Goal: Task Accomplishment & Management: Use online tool/utility

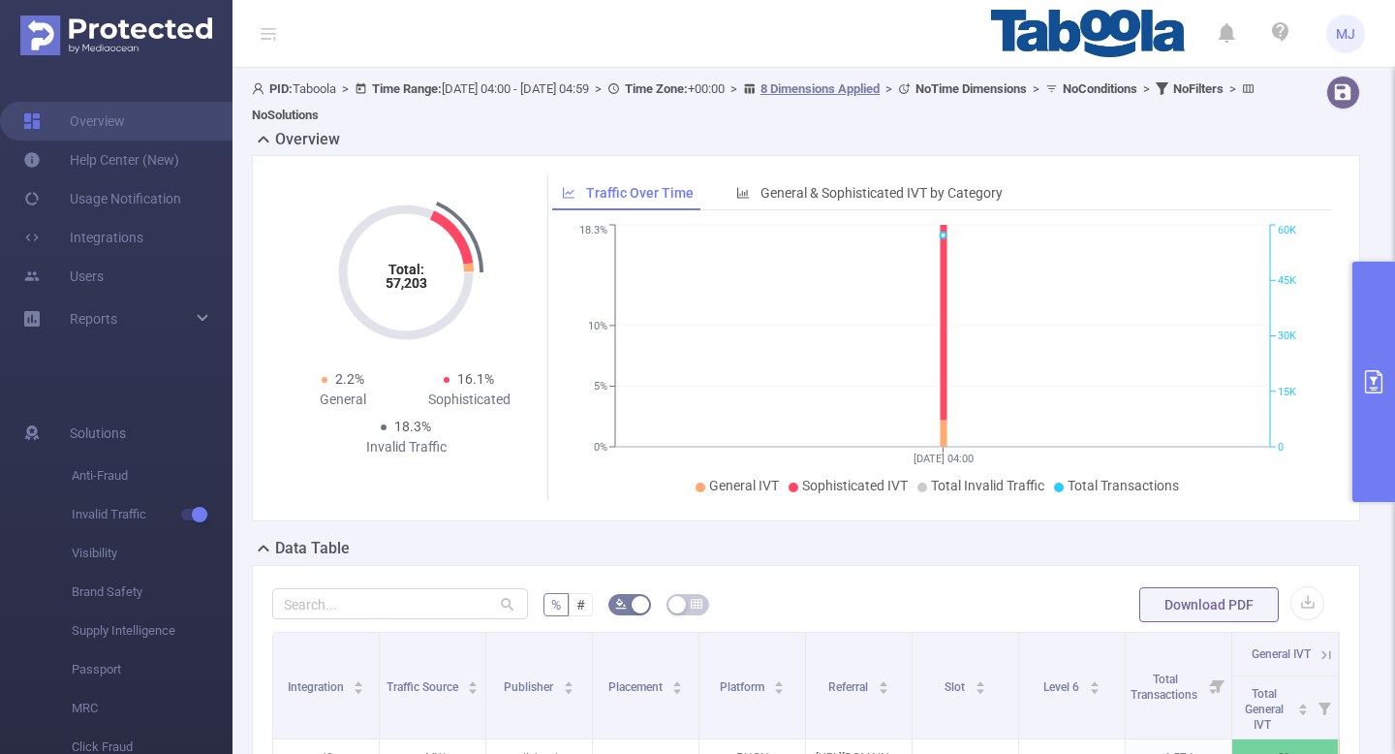
click at [1361, 364] on button "primary" at bounding box center [1373, 382] width 43 height 240
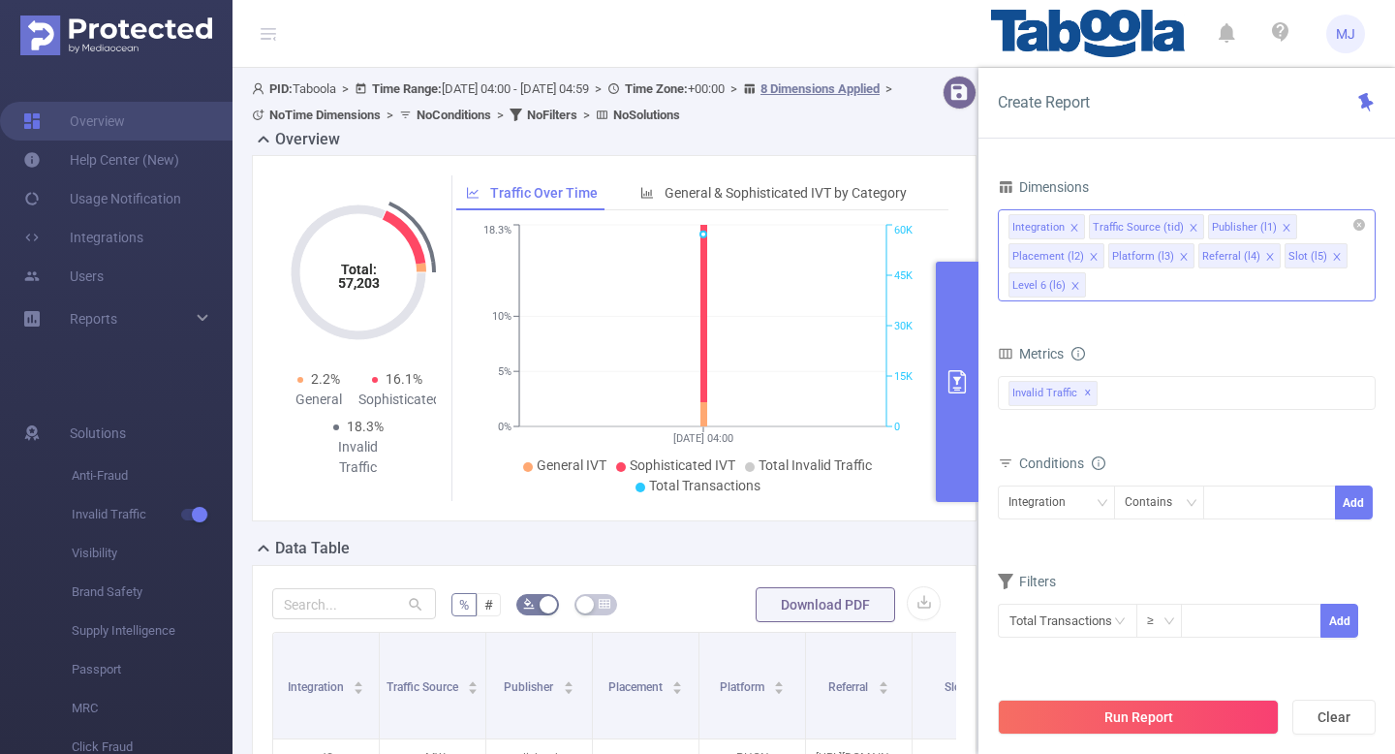
click at [1089, 255] on icon "icon: close" at bounding box center [1094, 257] width 10 height 10
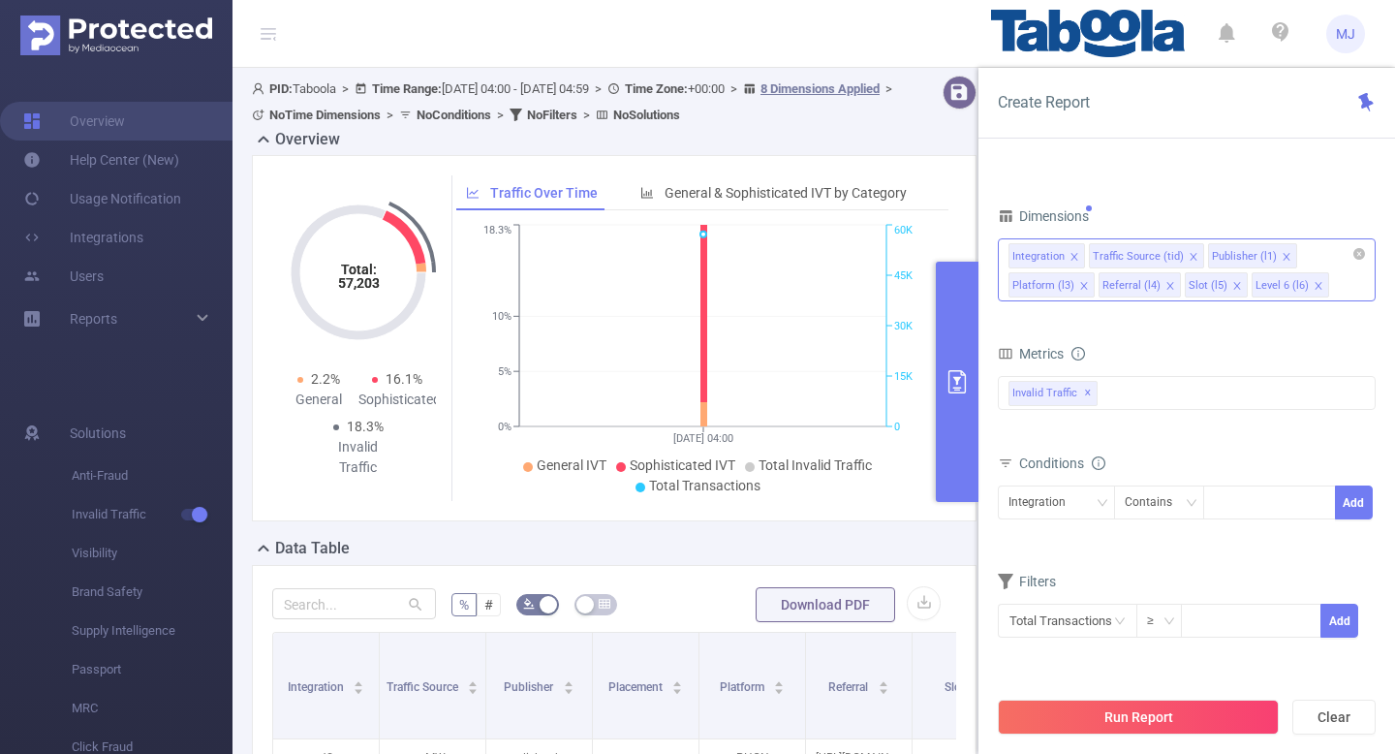
click at [1070, 254] on icon "icon: close" at bounding box center [1074, 257] width 10 height 10
click at [1108, 254] on icon "icon: close" at bounding box center [1113, 257] width 10 height 10
click at [1174, 257] on icon "icon: close" at bounding box center [1177, 257] width 10 height 10
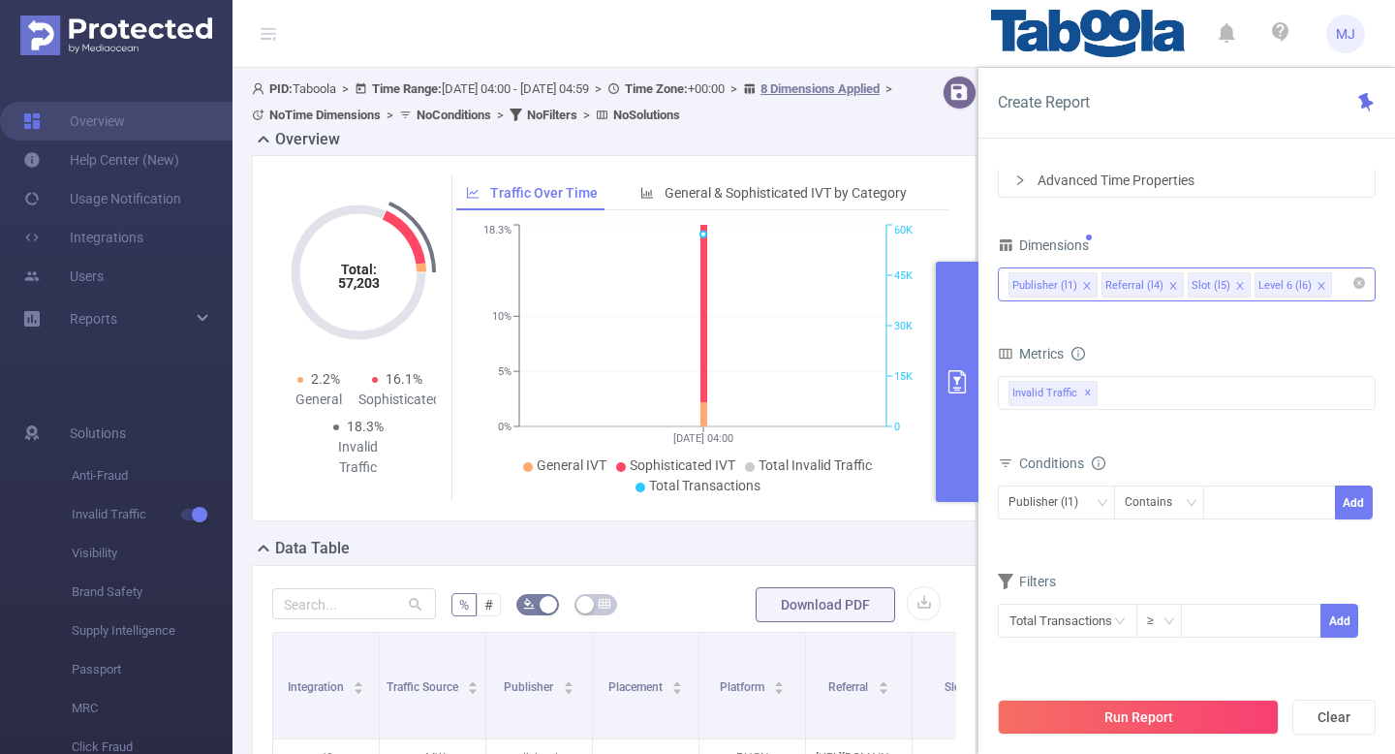
click at [1169, 284] on icon "icon: close" at bounding box center [1172, 285] width 7 height 7
click at [1150, 282] on icon "icon: close" at bounding box center [1153, 285] width 7 height 7
click at [1229, 501] on div at bounding box center [1269, 502] width 111 height 32
paste input "keren-lifespotz"
type input "keren-lifespotz"
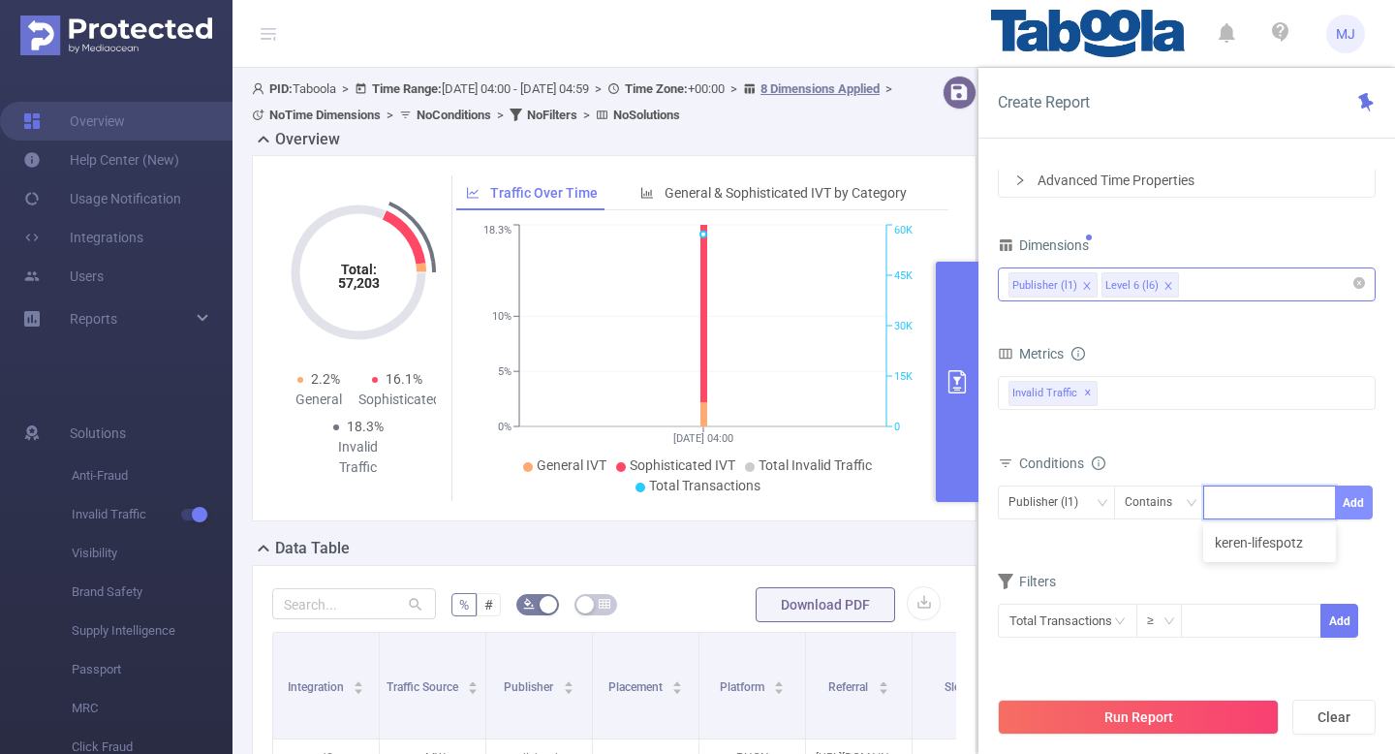
click at [1358, 514] on button "Add" at bounding box center [1354, 502] width 38 height 34
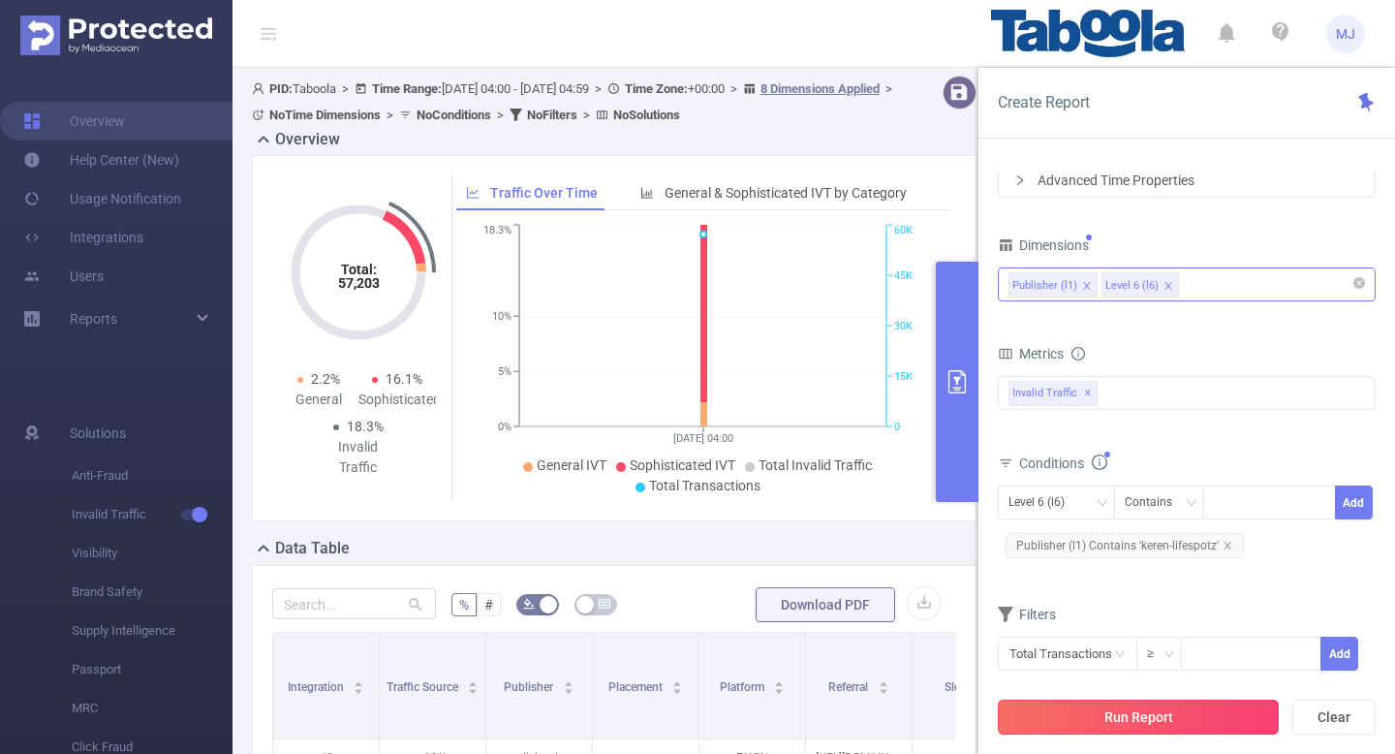
click at [1116, 716] on button "Run Report" at bounding box center [1138, 716] width 281 height 35
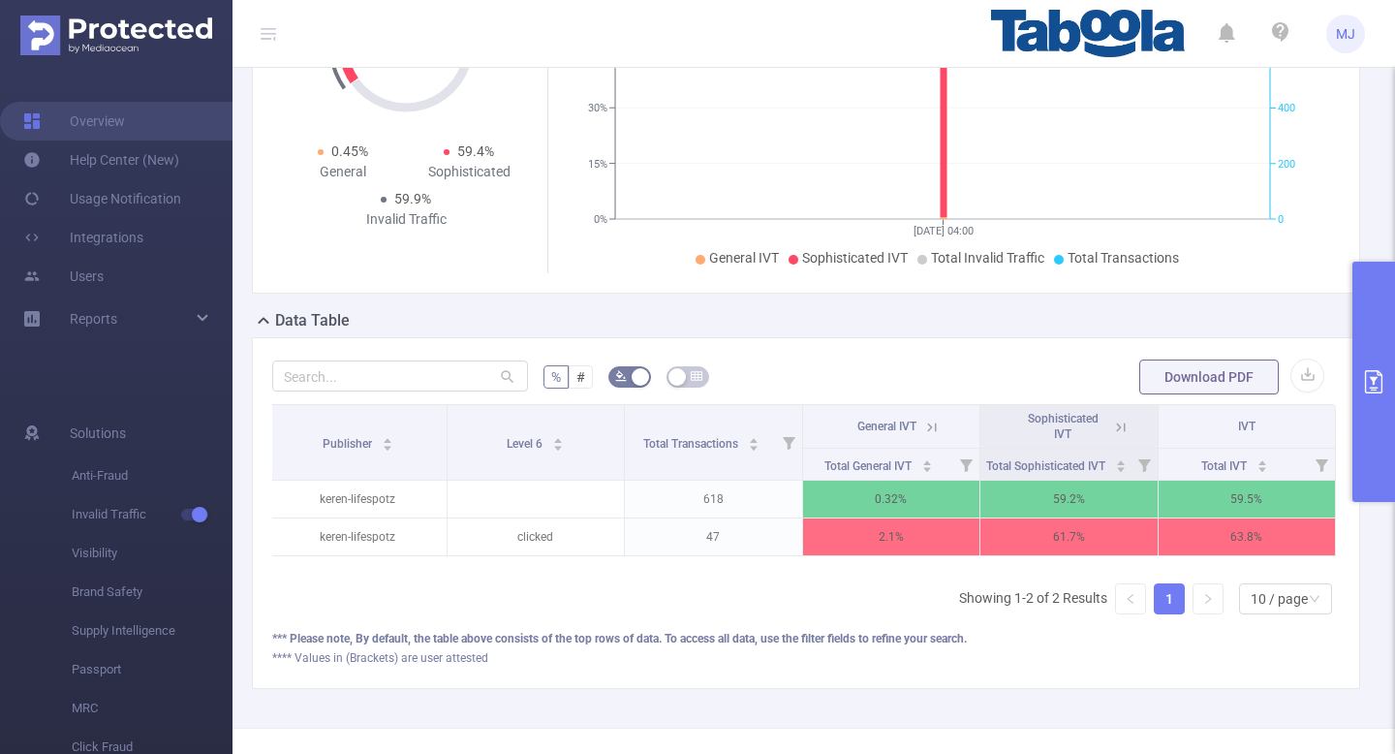
scroll to position [246, 0]
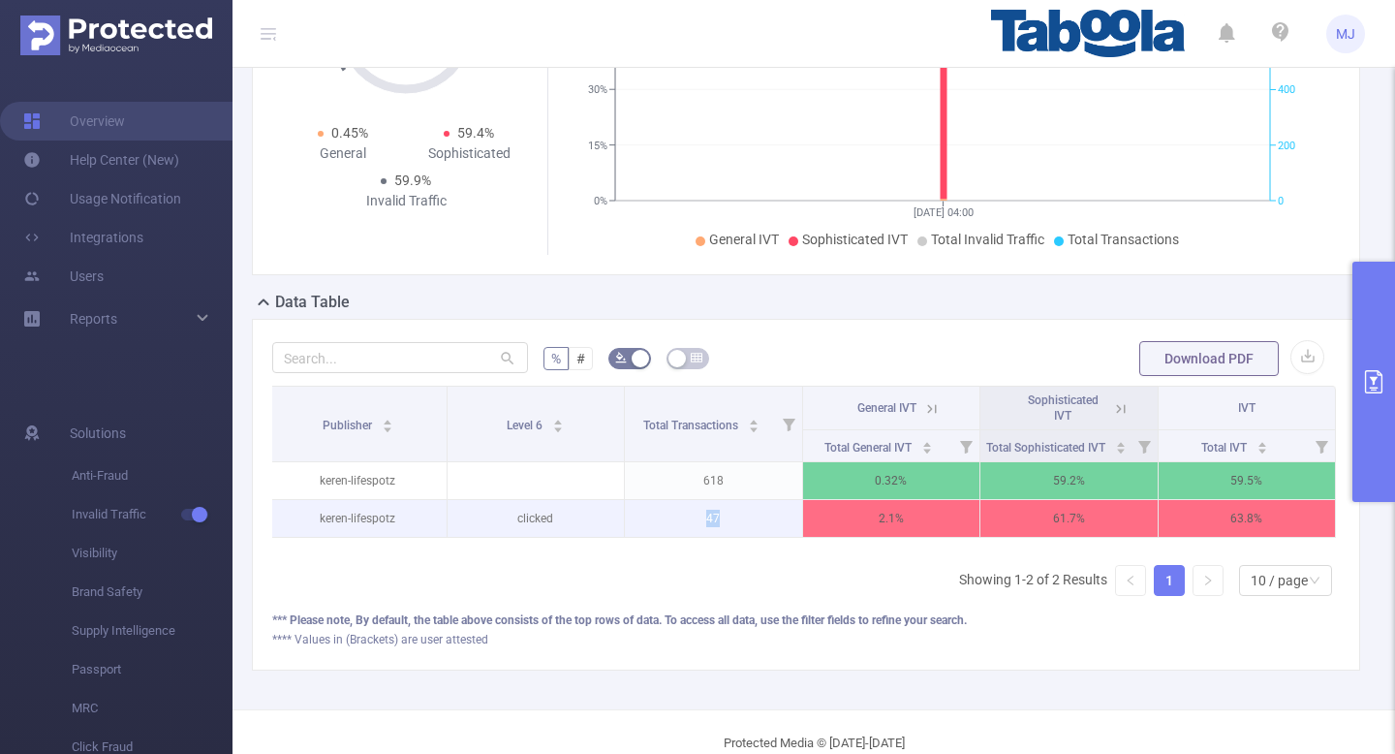
drag, startPoint x: 746, startPoint y: 516, endPoint x: 702, endPoint y: 522, distance: 44.0
click at [702, 522] on p "47" at bounding box center [713, 518] width 177 height 37
click at [1118, 404] on icon at bounding box center [1120, 408] width 17 height 17
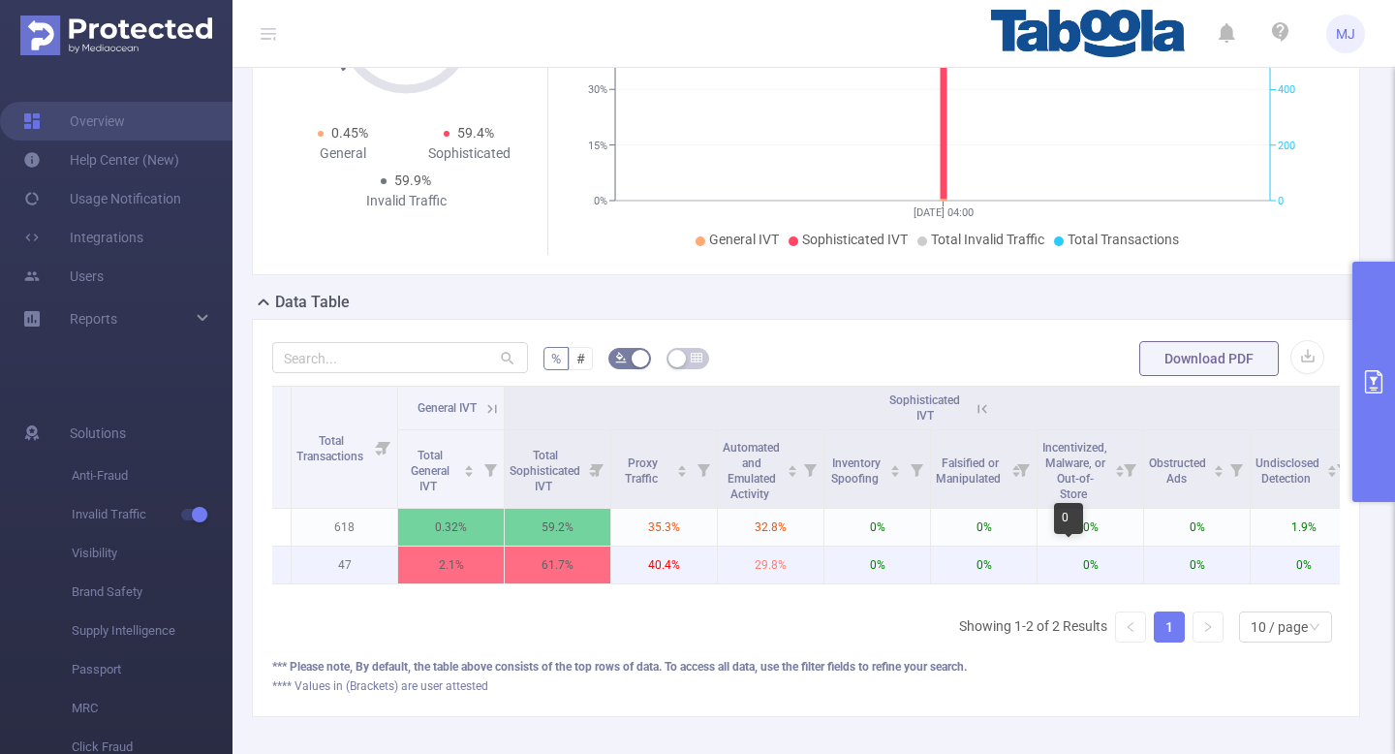
scroll to position [0, 323]
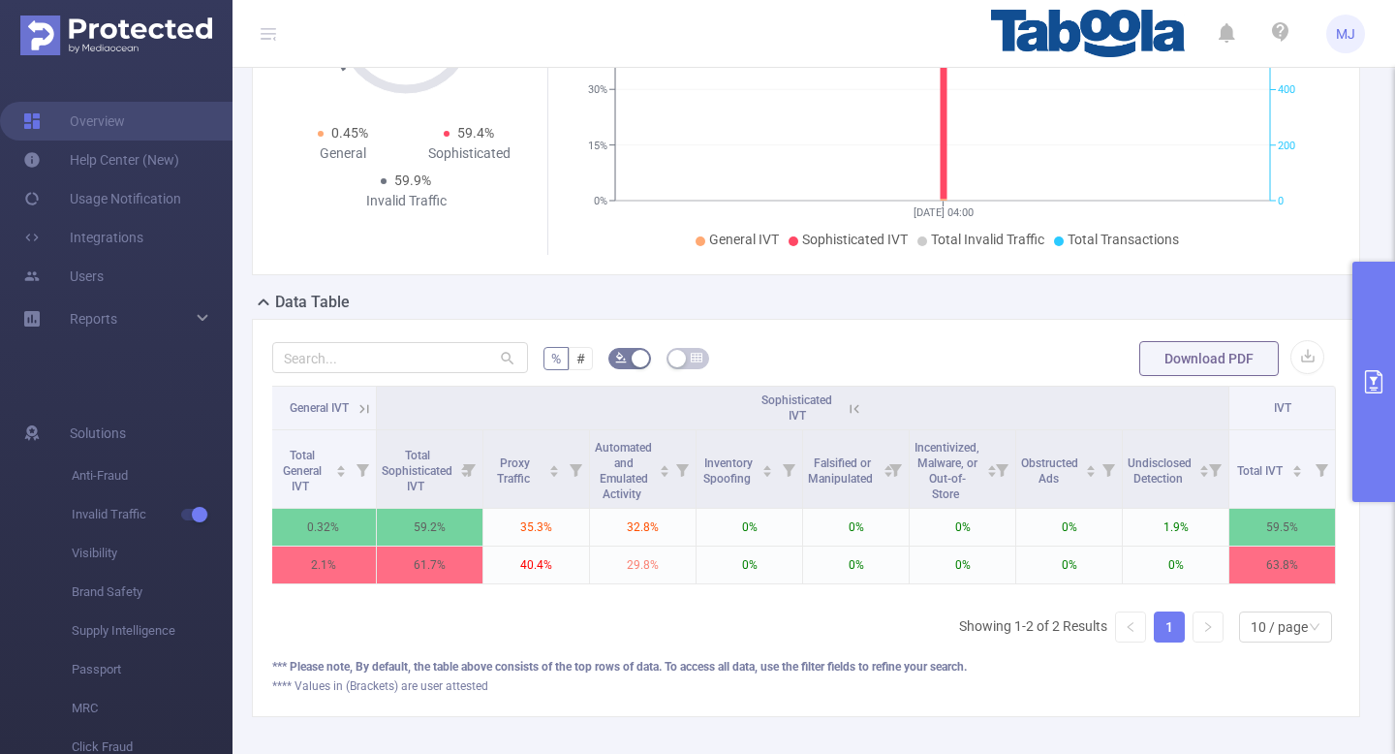
click at [858, 410] on icon at bounding box center [854, 408] width 17 height 17
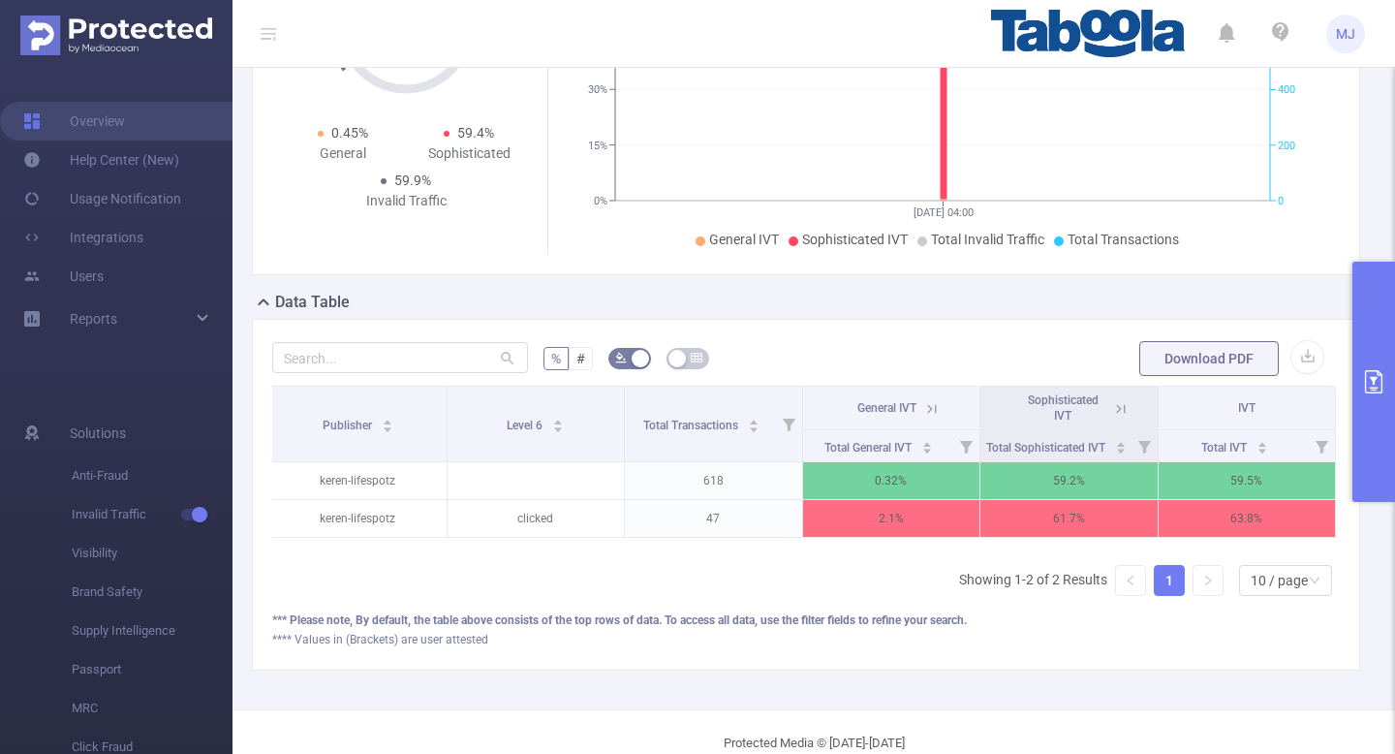
scroll to position [0, 4]
click at [937, 410] on icon at bounding box center [931, 408] width 17 height 17
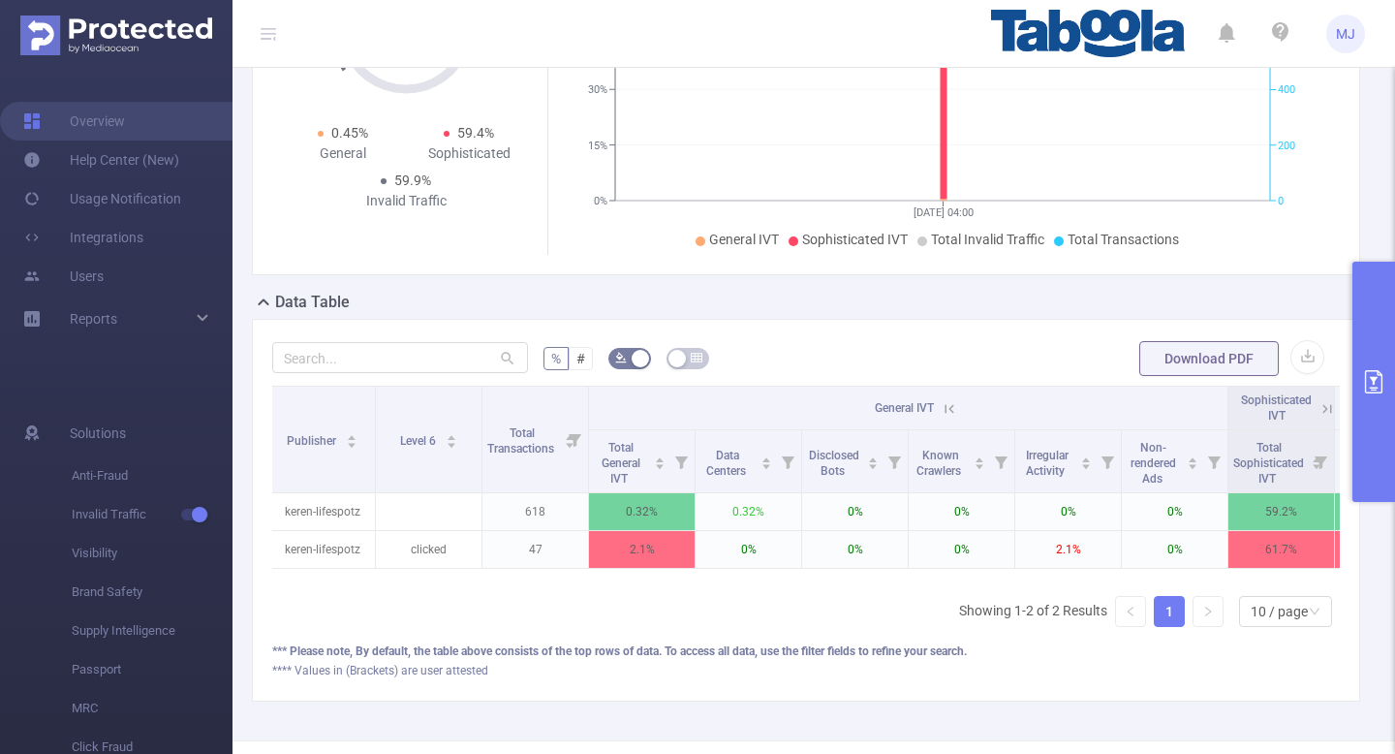
click at [952, 413] on icon at bounding box center [948, 408] width 17 height 17
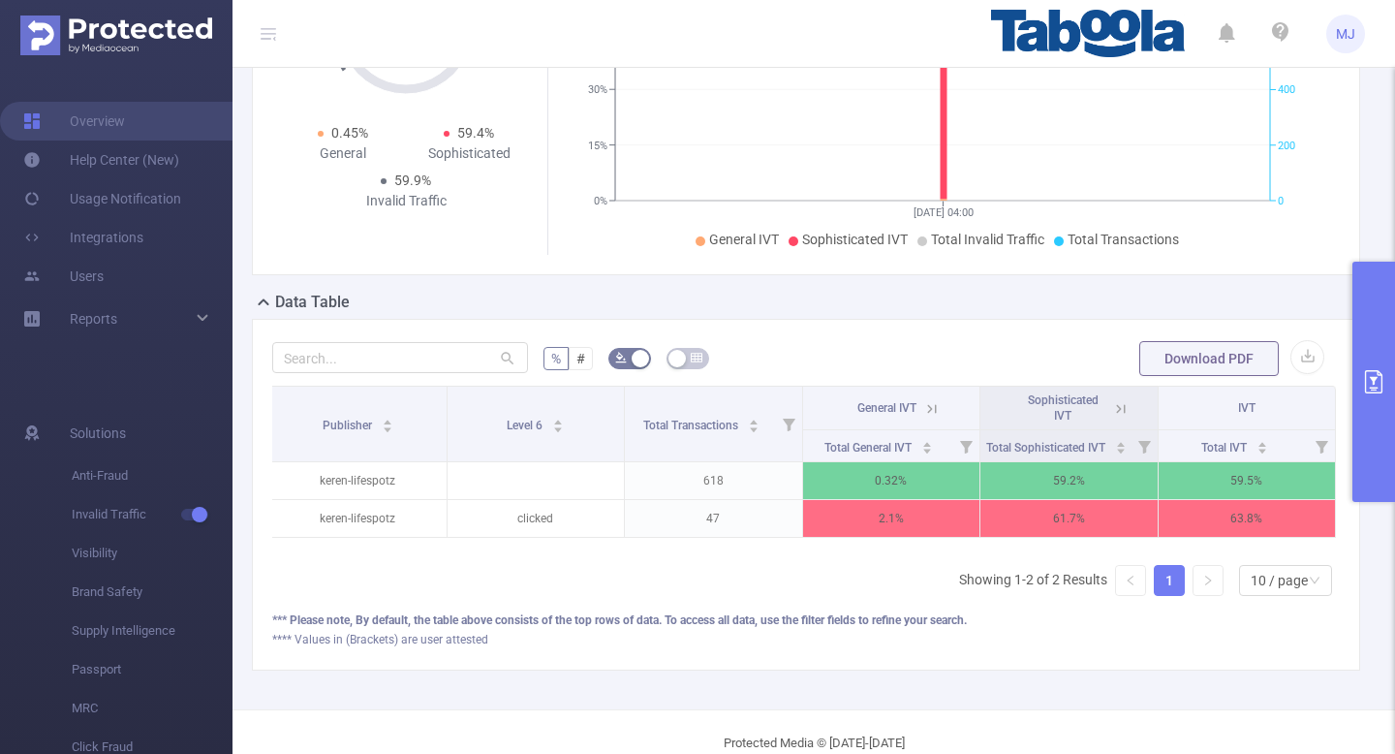
click at [1117, 401] on icon at bounding box center [1120, 408] width 17 height 17
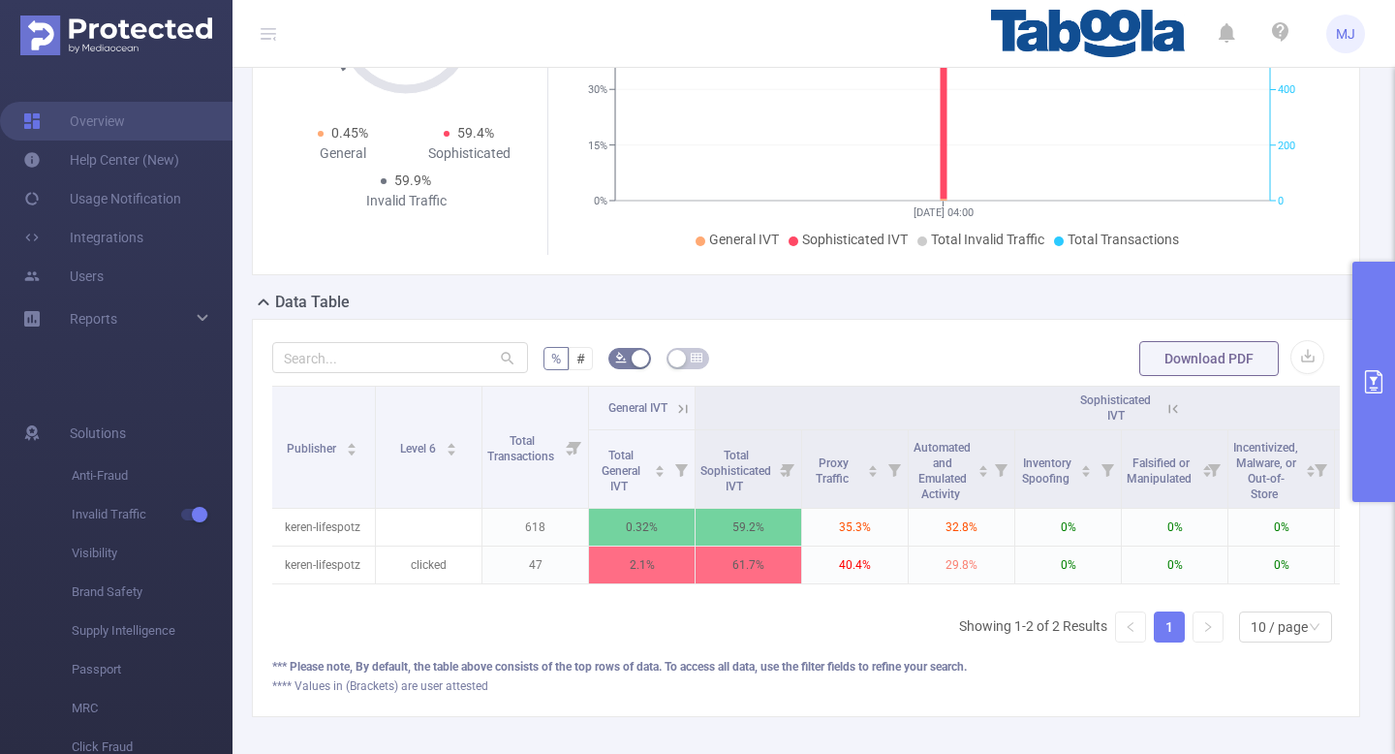
click at [1394, 374] on button "primary" at bounding box center [1373, 382] width 43 height 240
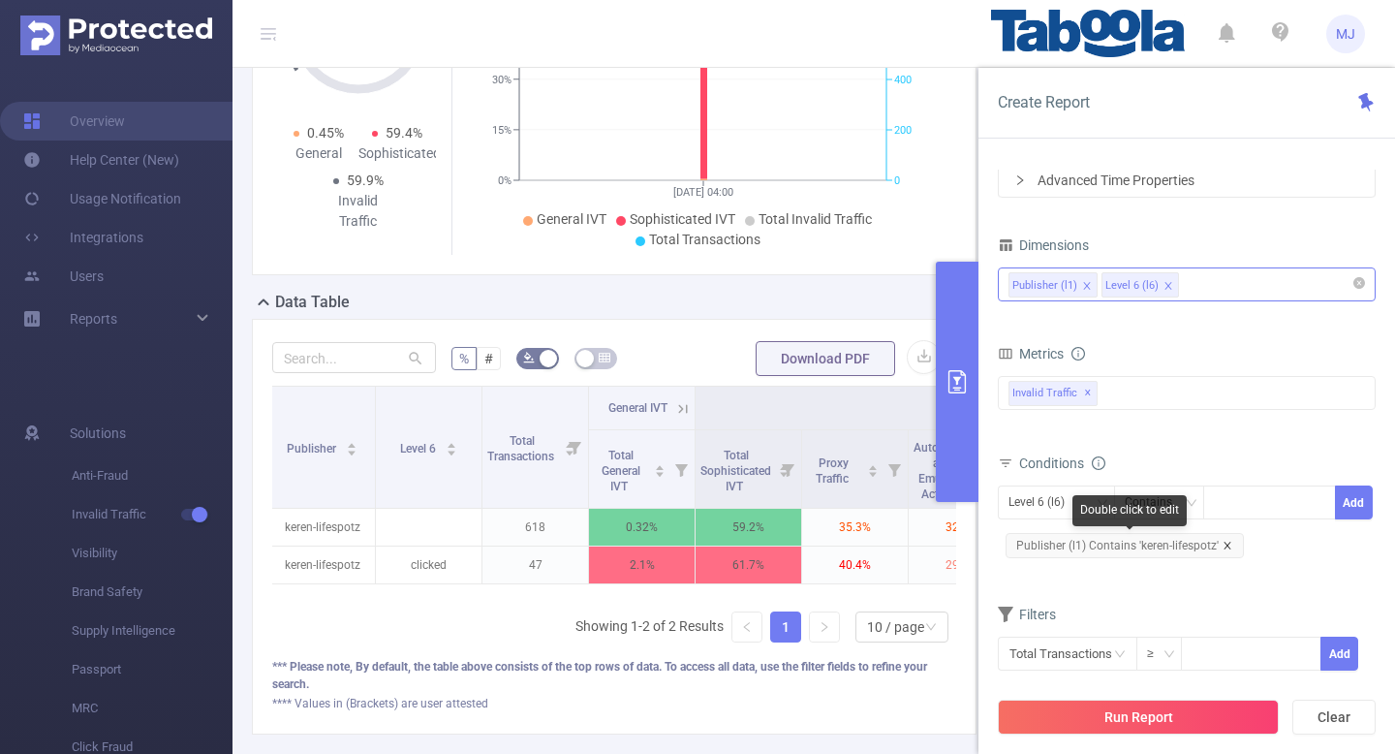
click at [1227, 540] on icon "icon: close" at bounding box center [1227, 545] width 10 height 10
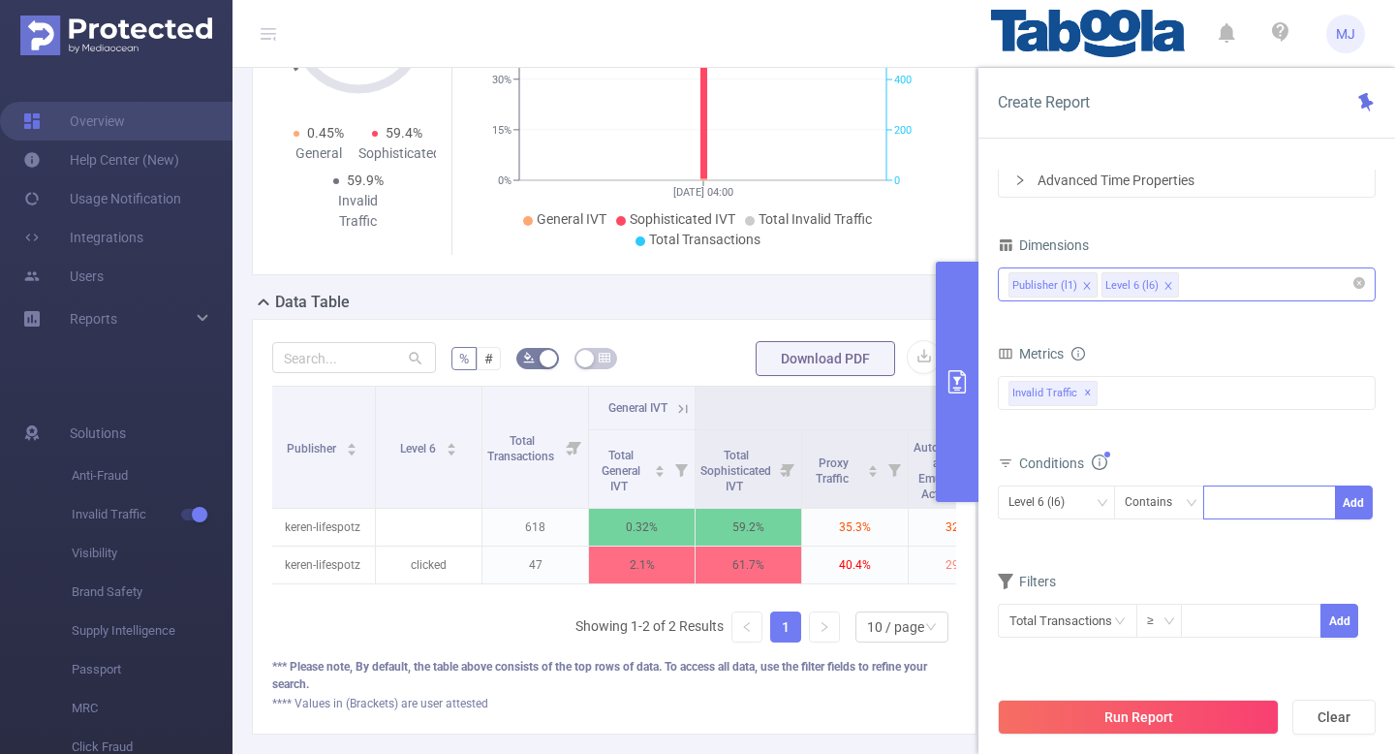
click at [1249, 506] on div at bounding box center [1269, 502] width 111 height 32
paste input "keren-cardgamesz"
type input "keren-cardgamesz"
click at [1079, 502] on div "Level 6 (l6)" at bounding box center [1056, 502] width 96 height 32
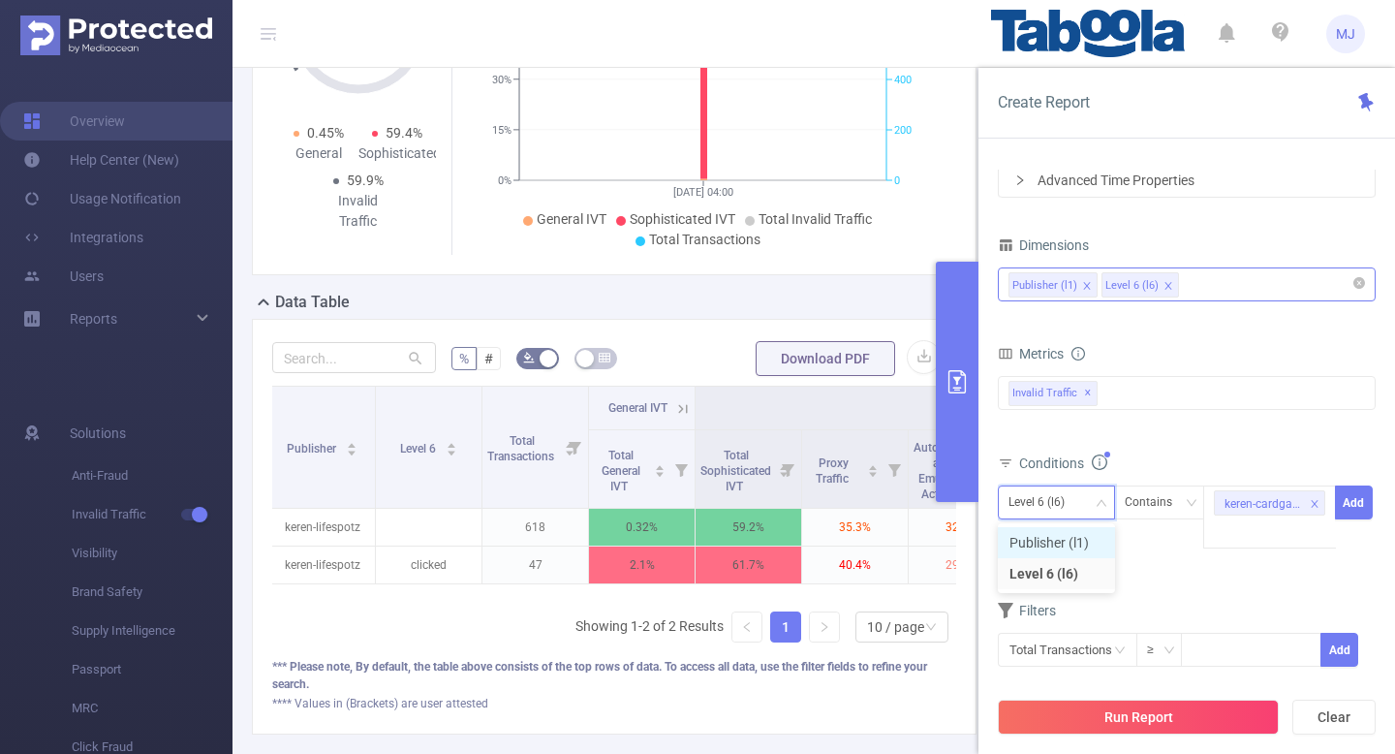
click at [1066, 542] on li "Publisher (l1)" at bounding box center [1056, 542] width 117 height 31
click at [1370, 508] on button "Add" at bounding box center [1354, 502] width 38 height 34
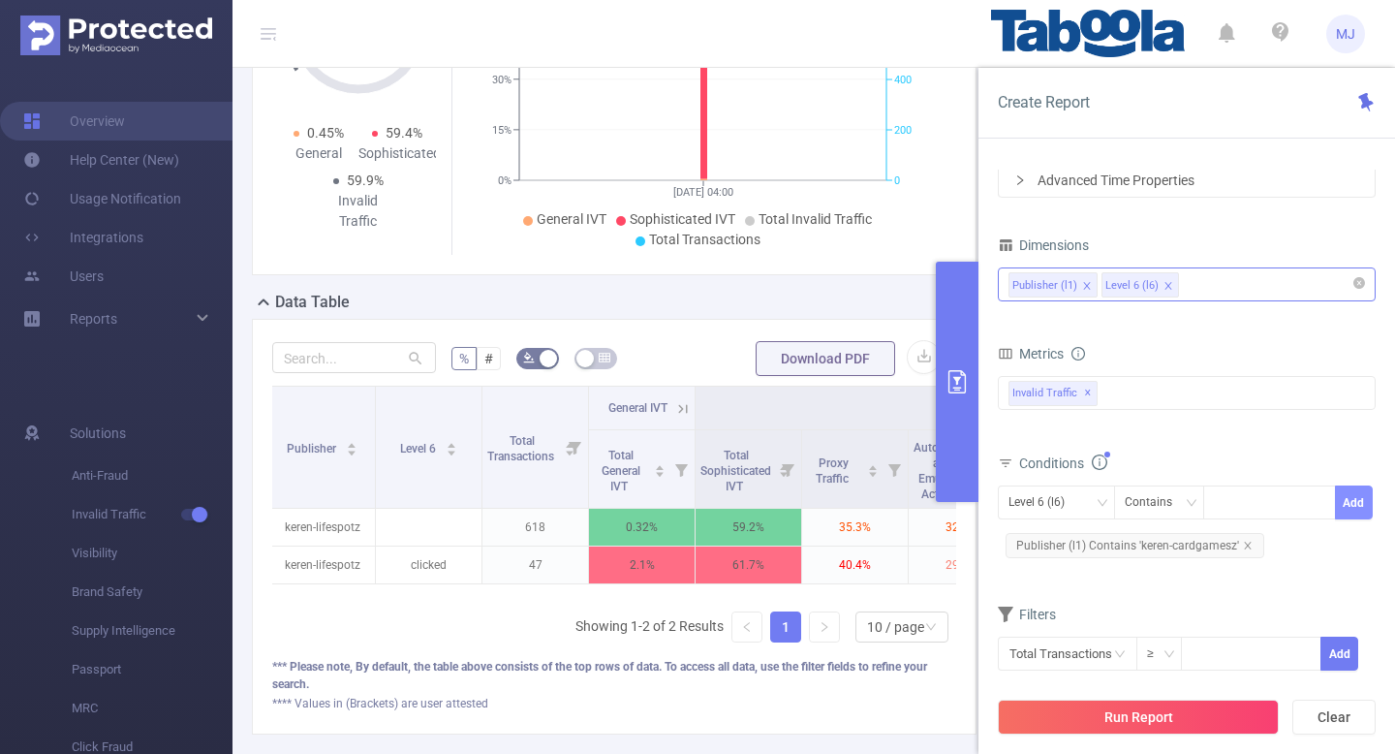
click at [1354, 514] on button "Add" at bounding box center [1354, 502] width 38 height 34
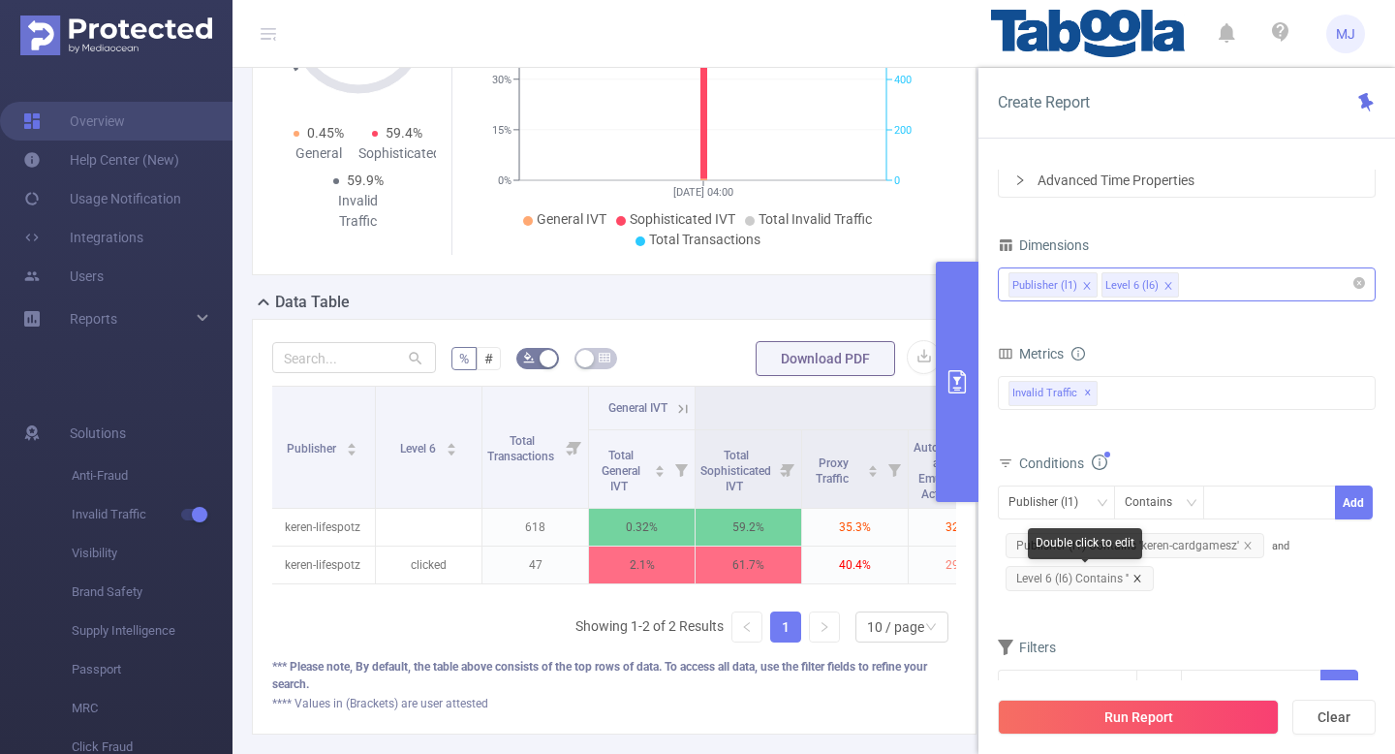
click at [1136, 577] on icon "icon: close" at bounding box center [1136, 577] width 7 height 7
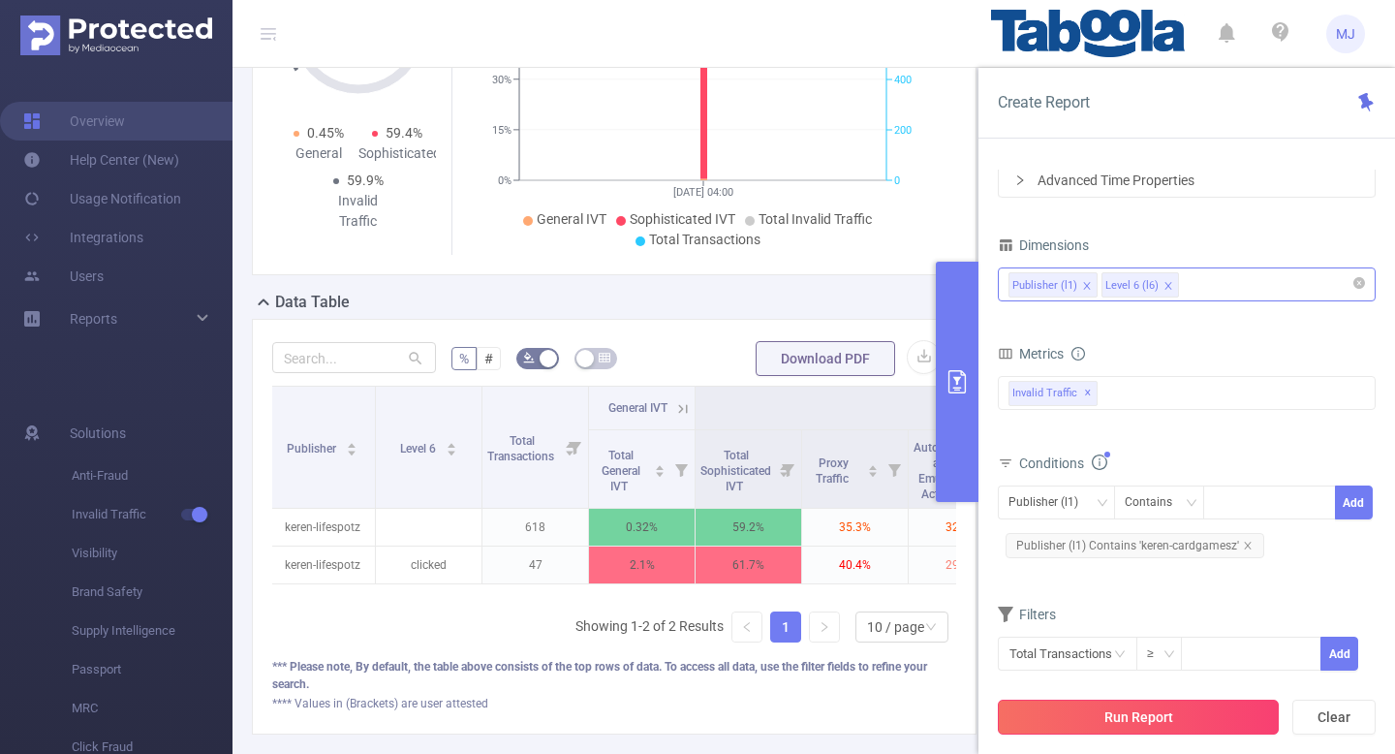
click at [1156, 717] on button "Run Report" at bounding box center [1138, 716] width 281 height 35
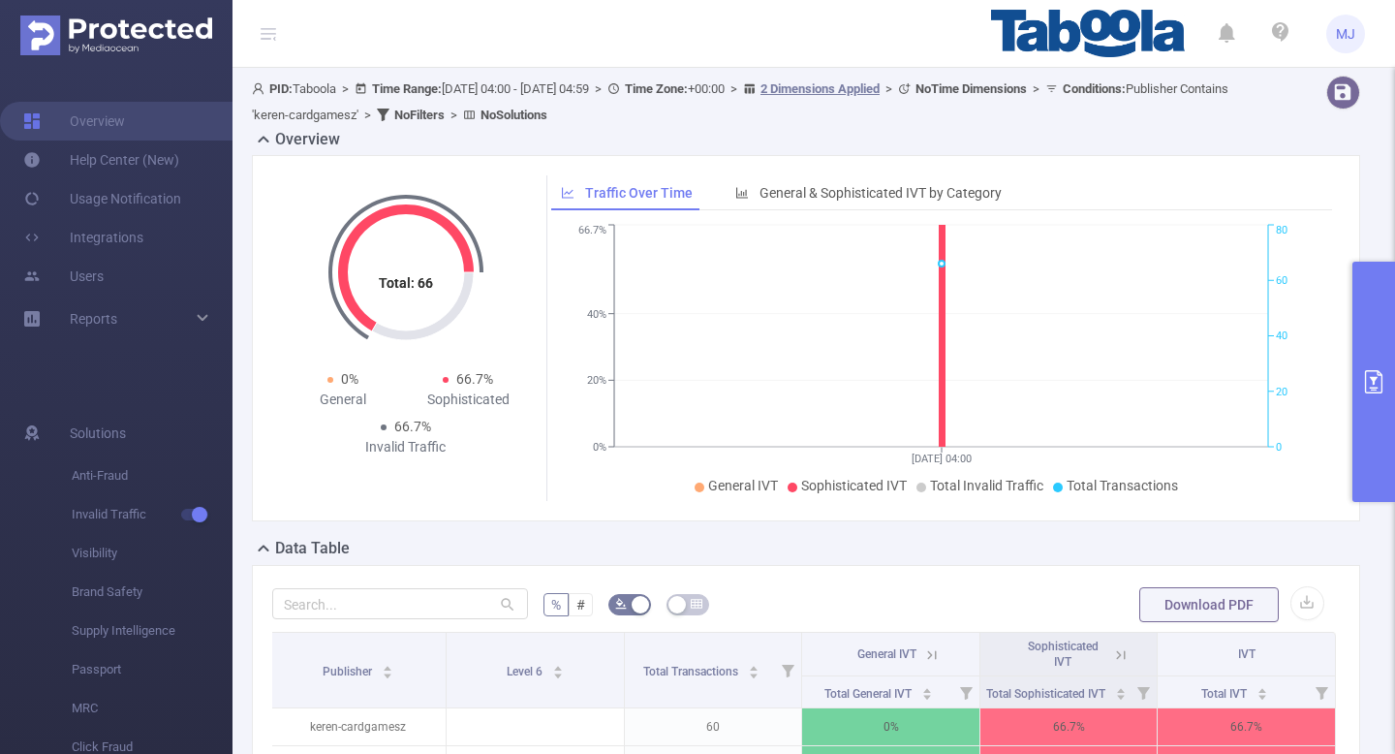
scroll to position [283, 0]
